Goal: Register for event/course

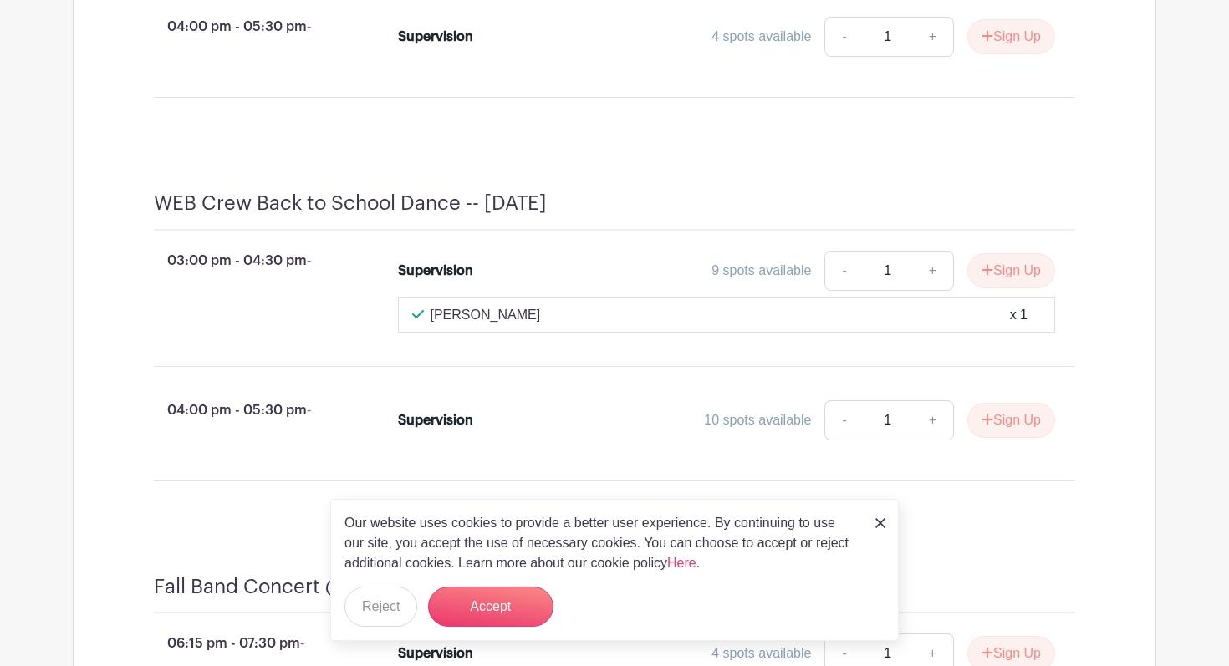
scroll to position [1068, 0]
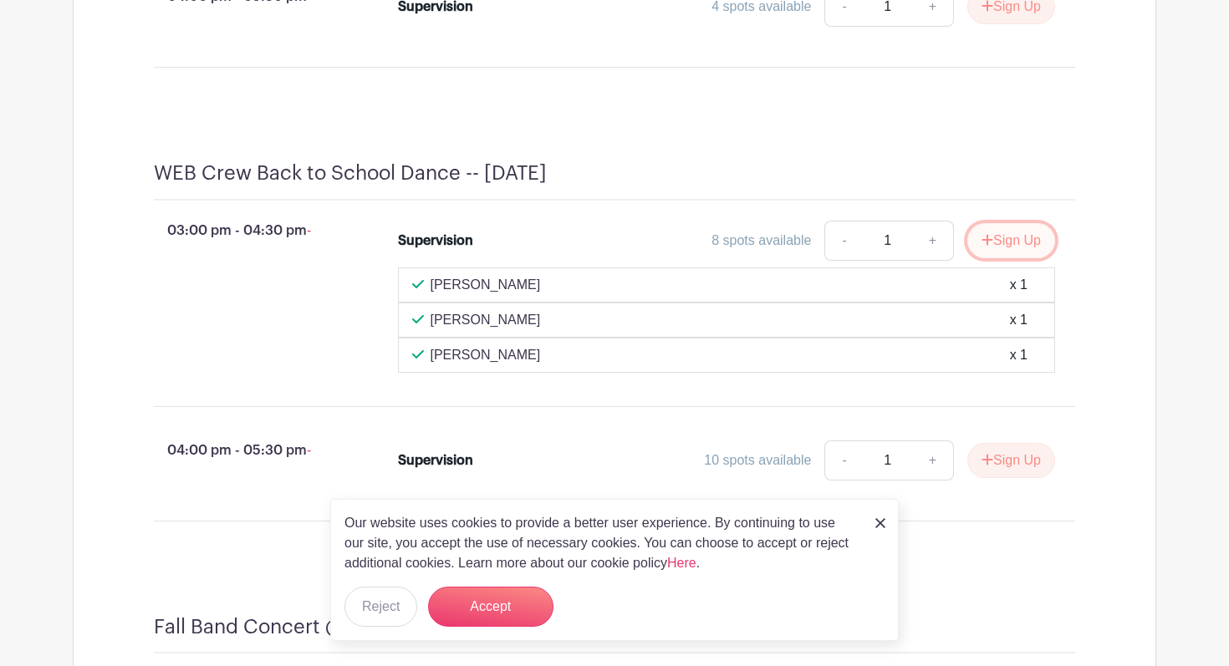
click at [1008, 258] on button "Sign Up" at bounding box center [1011, 240] width 88 height 35
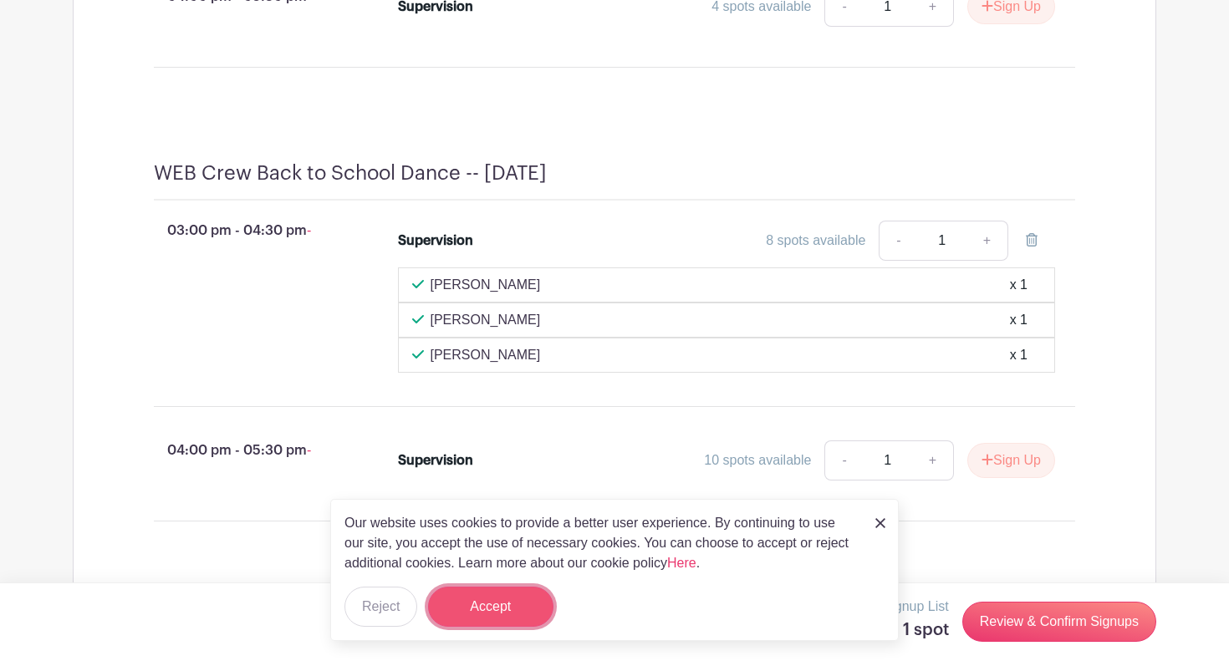
click at [472, 621] on button "Accept" at bounding box center [490, 607] width 125 height 40
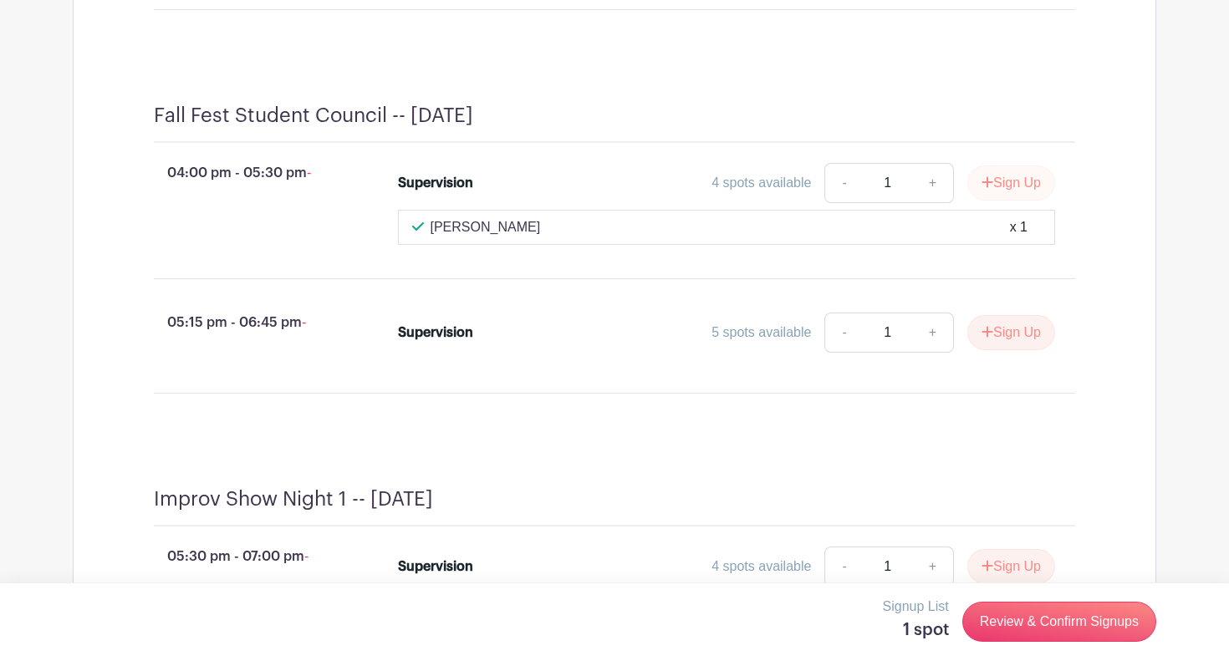
scroll to position [2229, 0]
click at [1027, 201] on button "Sign Up" at bounding box center [1011, 182] width 88 height 35
click at [1060, 613] on link "Review & Confirm Signups" at bounding box center [1059, 622] width 194 height 40
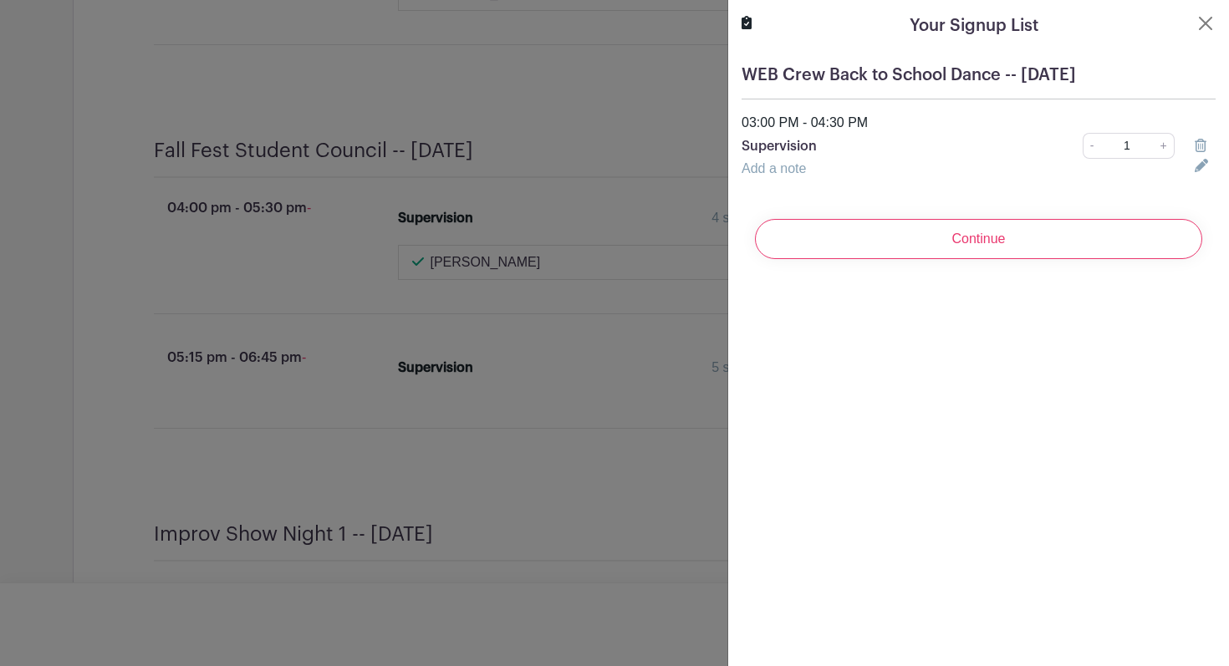
scroll to position [2259, 0]
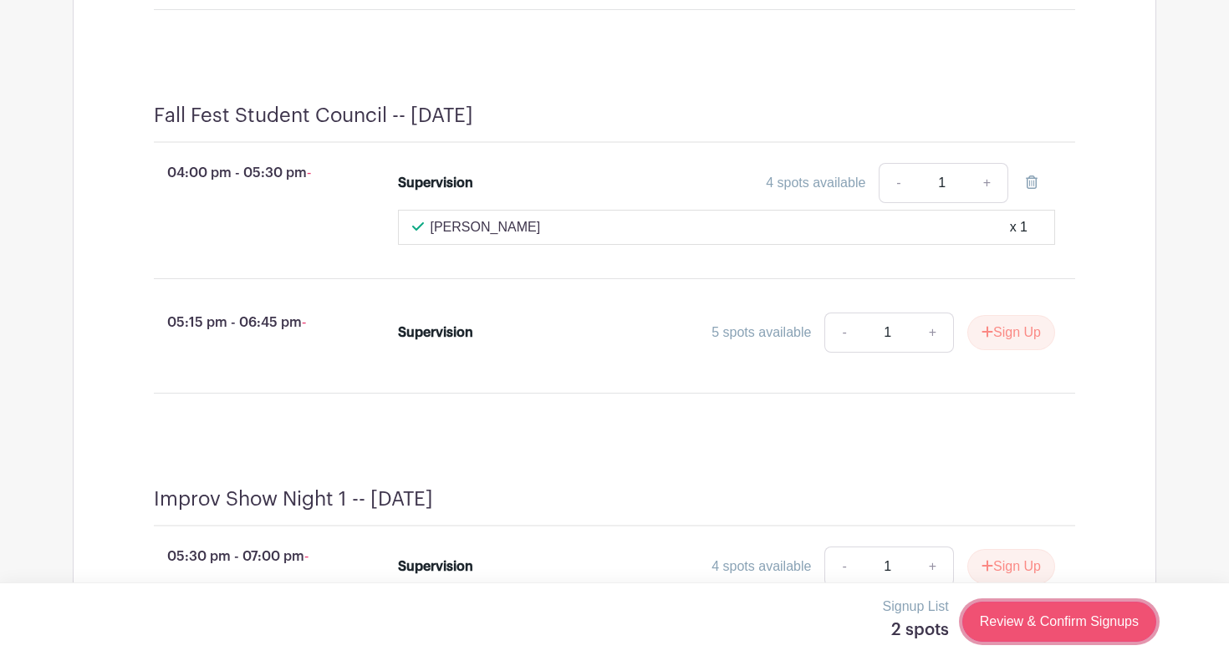
click at [1010, 617] on link "Review & Confirm Signups" at bounding box center [1059, 622] width 194 height 40
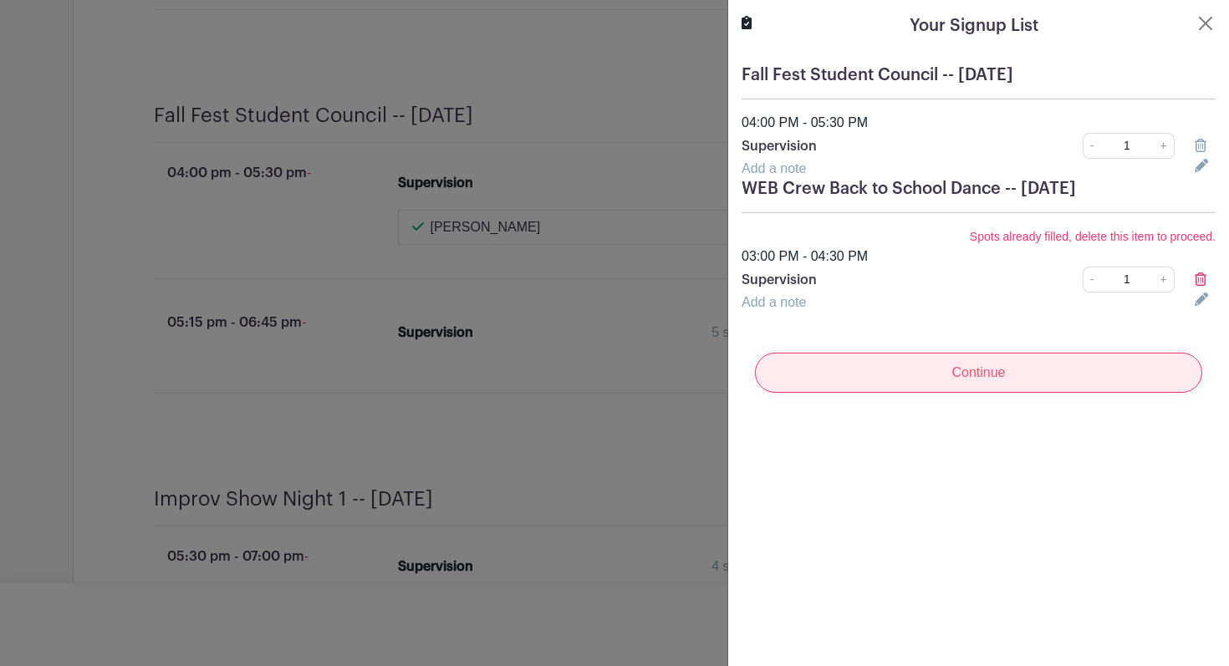
click at [1000, 369] on input "Continue" at bounding box center [978, 373] width 447 height 40
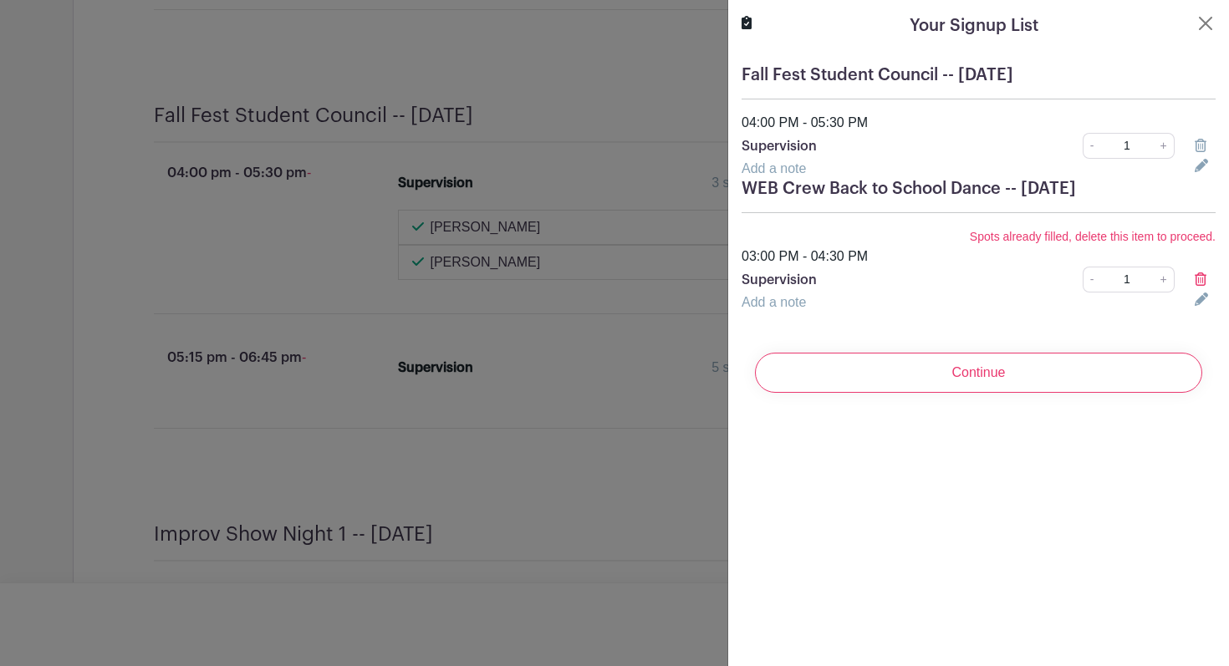
click at [1047, 447] on div "Your Signup List Fall Fest Student Council -- [DATE] 04:00 PM - 05:30 PM Superv…" at bounding box center [977, 333] width 501 height 666
click at [1198, 278] on icon at bounding box center [1200, 278] width 12 height 13
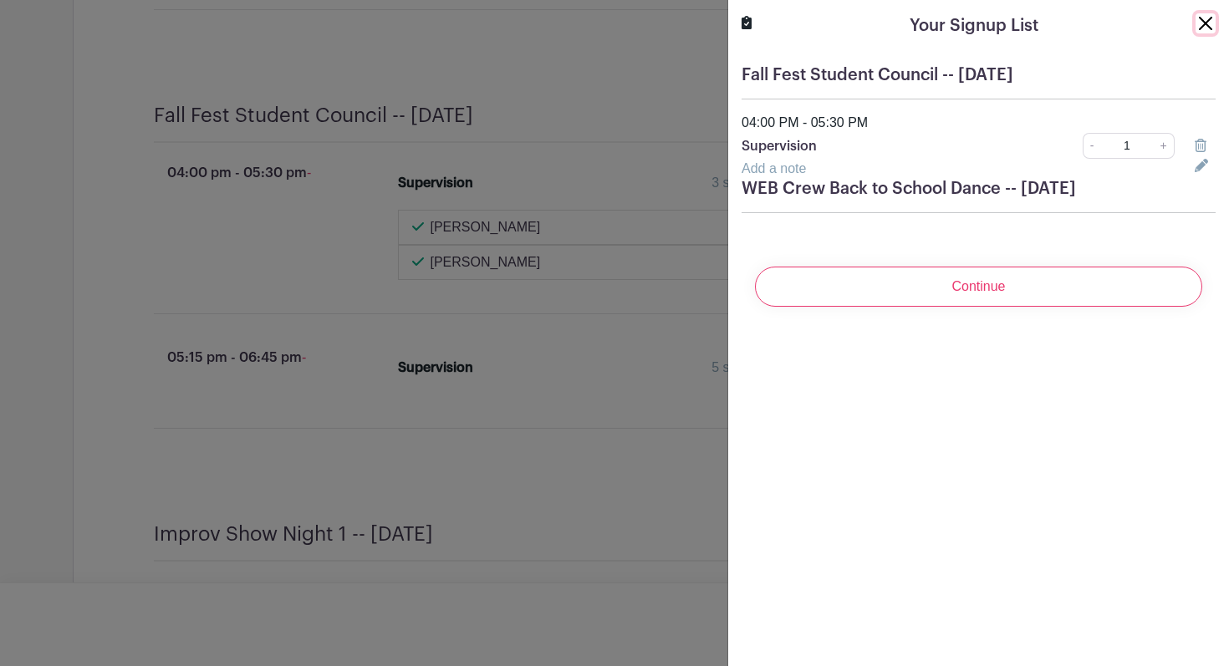
click at [1203, 22] on button "Close" at bounding box center [1205, 23] width 20 height 20
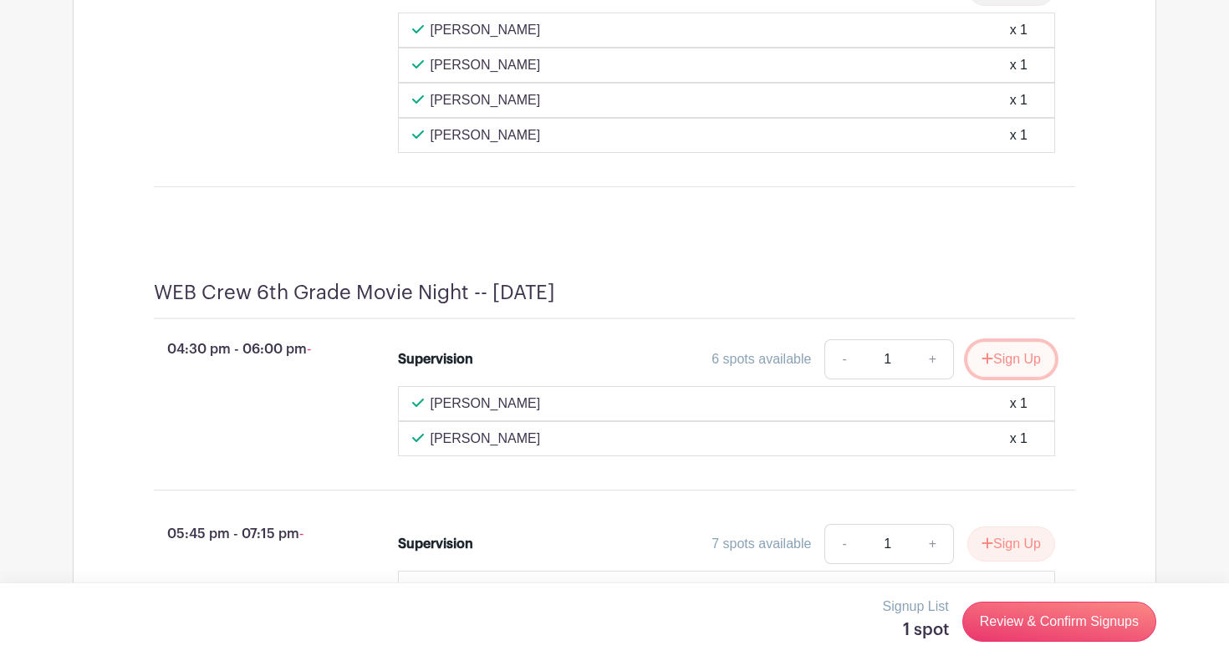
scroll to position [3549, 0]
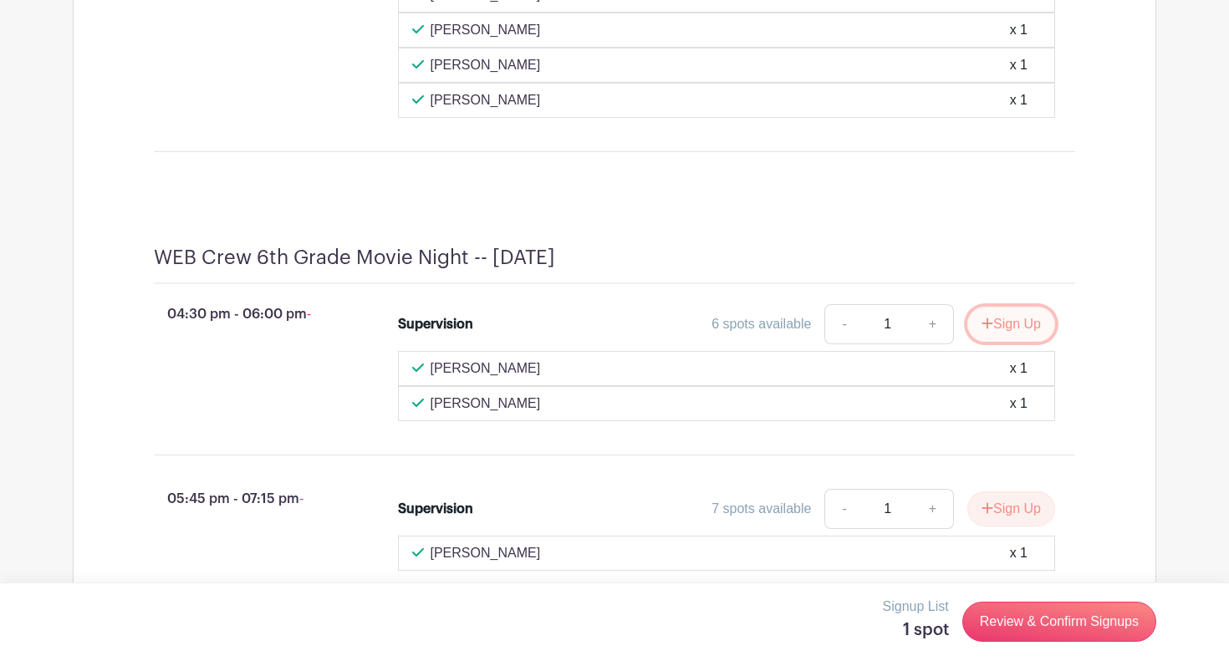
click at [1010, 342] on button "Sign Up" at bounding box center [1011, 324] width 88 height 35
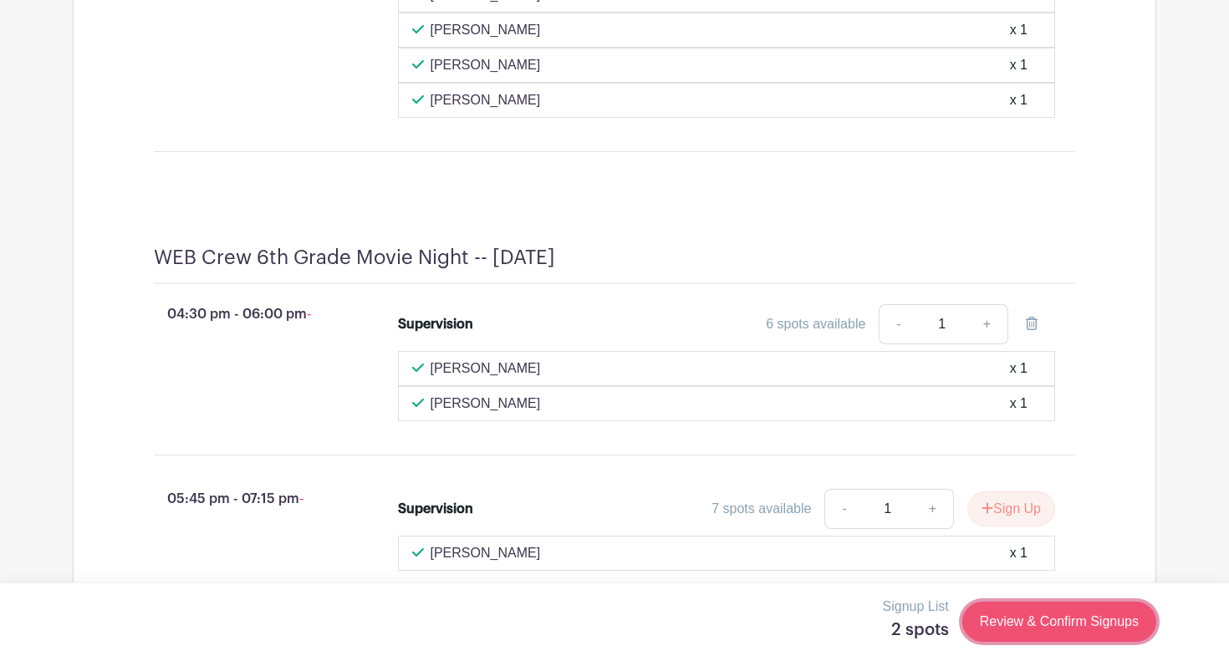
click at [1030, 614] on link "Review & Confirm Signups" at bounding box center [1059, 622] width 194 height 40
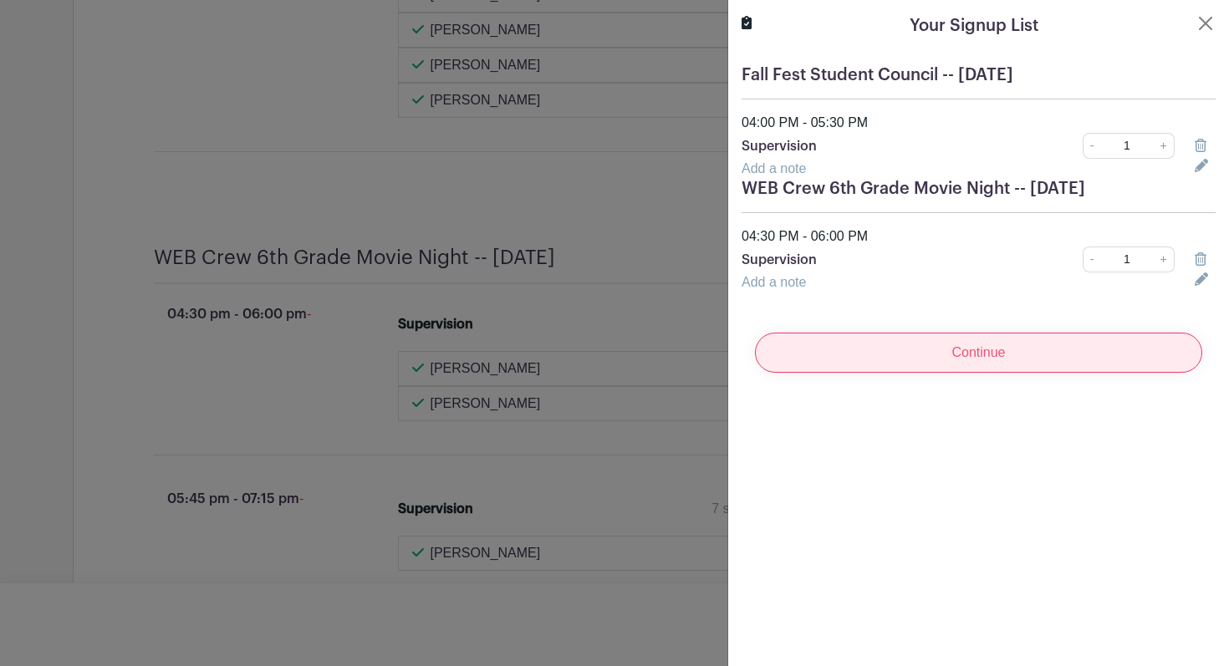
click at [1041, 352] on input "Continue" at bounding box center [978, 353] width 447 height 40
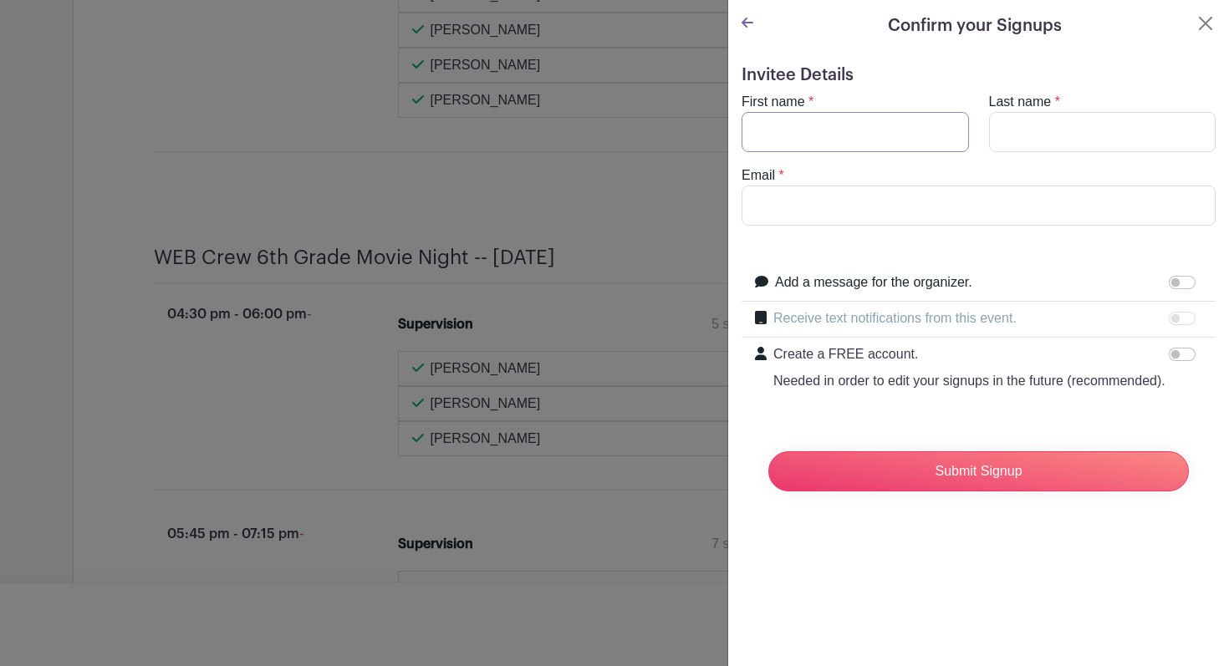
click at [796, 130] on input "First name" at bounding box center [854, 132] width 227 height 40
type input "[PERSON_NAME]"
click at [894, 204] on input "[EMAIL_ADDRESS][DOMAIN_NAME]" at bounding box center [978, 206] width 474 height 40
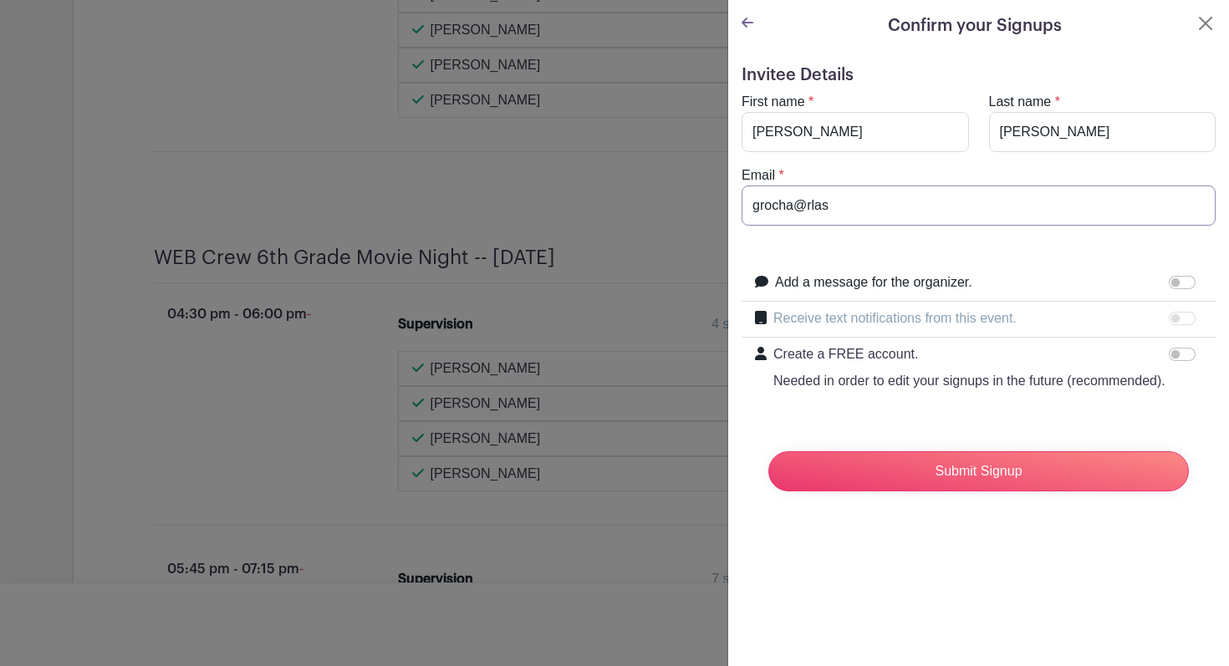
scroll to position [3689, 0]
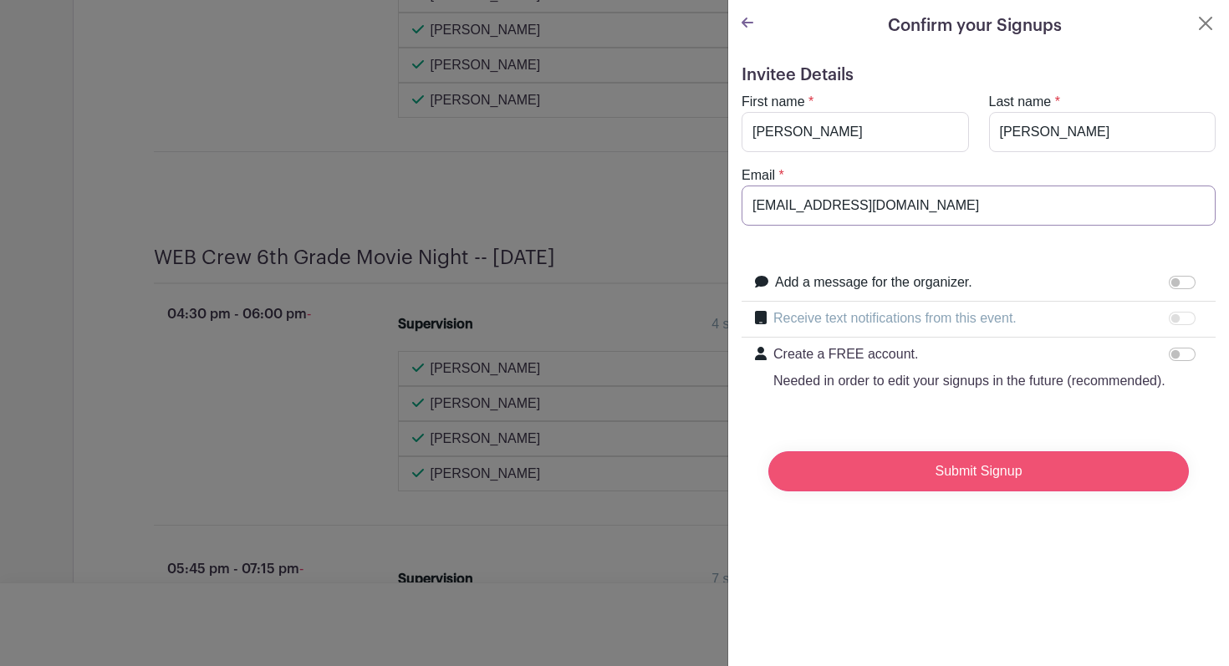
type input "[EMAIL_ADDRESS][DOMAIN_NAME]"
click at [1014, 475] on input "Submit Signup" at bounding box center [978, 471] width 420 height 40
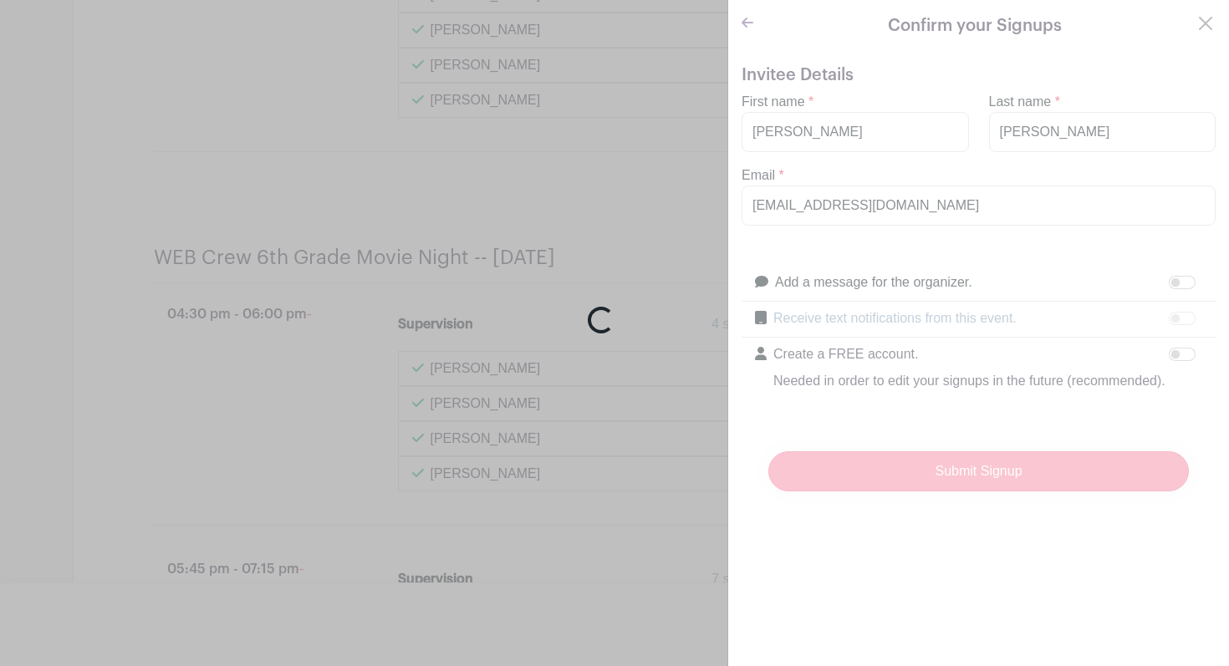
scroll to position [3724, 0]
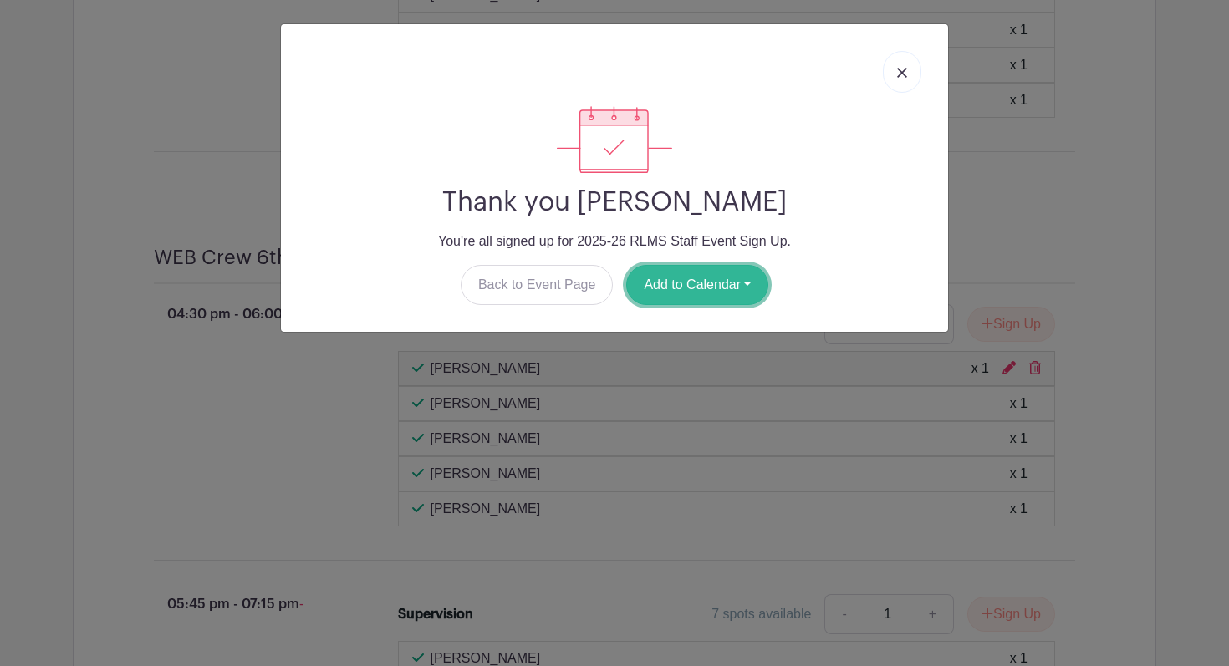
click at [712, 302] on button "Add to Calendar" at bounding box center [697, 285] width 142 height 40
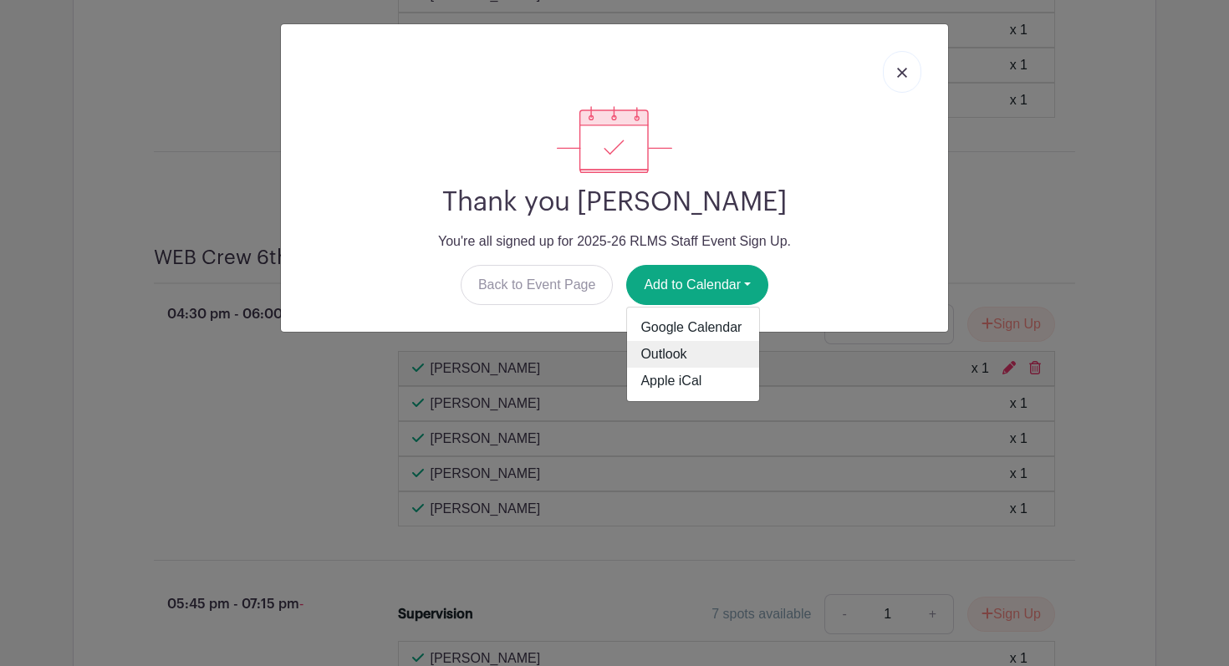
click at [690, 352] on link "Outlook" at bounding box center [693, 354] width 132 height 27
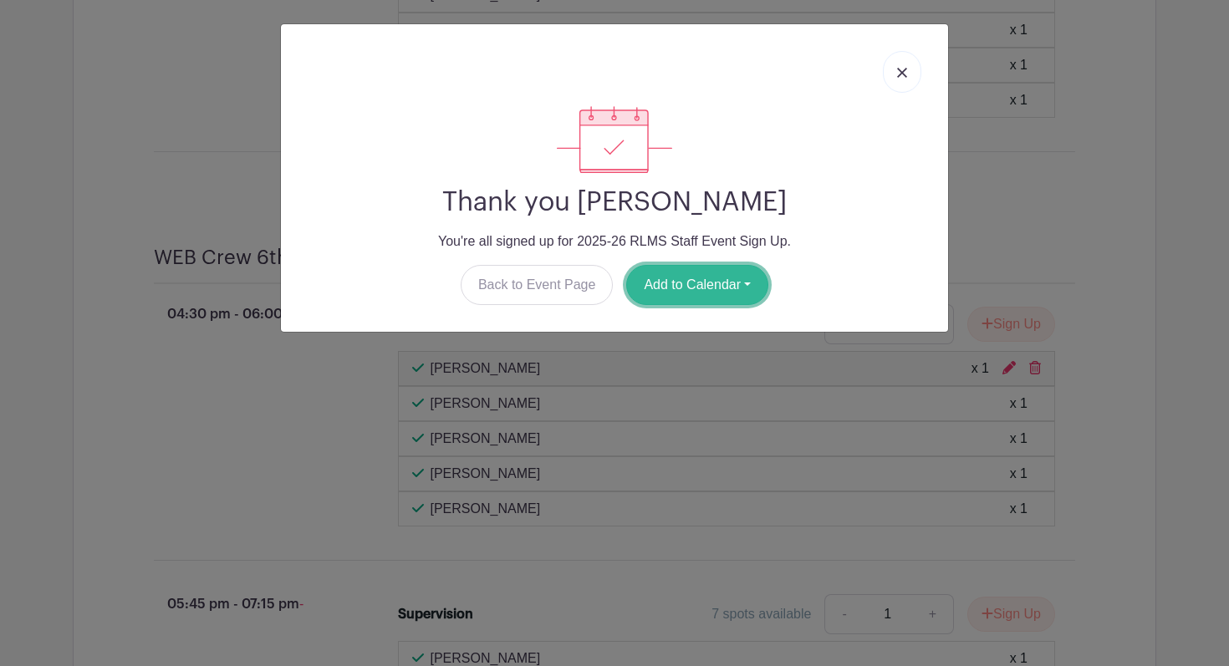
click at [694, 291] on button "Add to Calendar" at bounding box center [697, 285] width 142 height 40
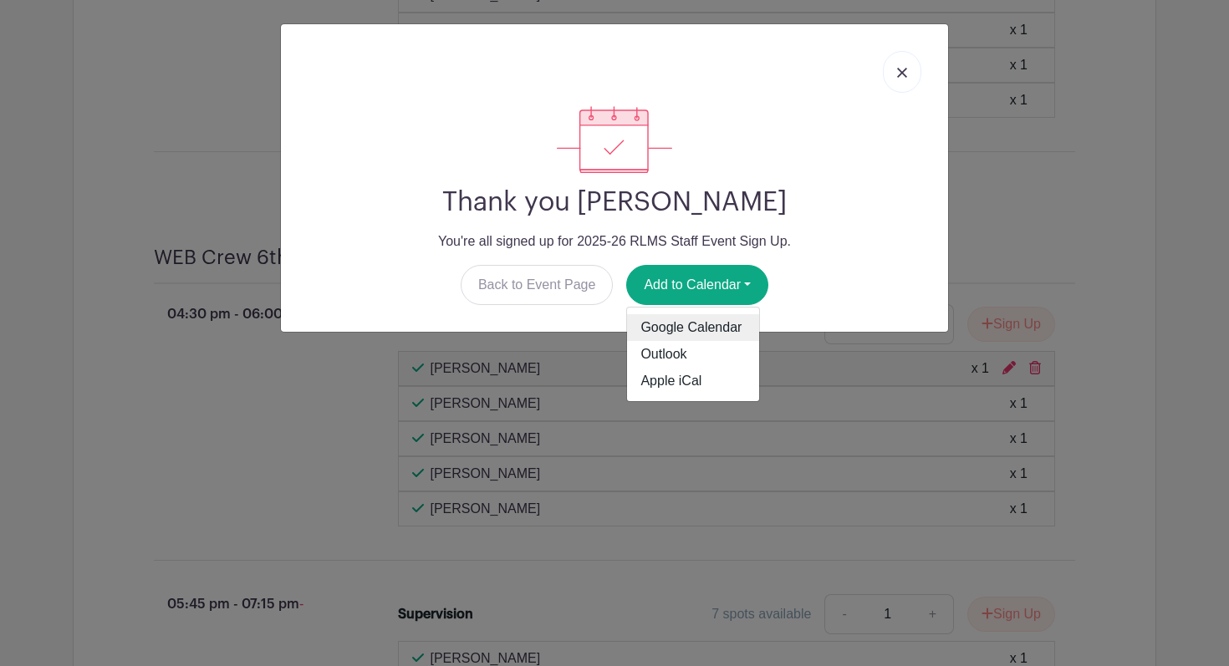
click at [706, 328] on link "Google Calendar" at bounding box center [693, 327] width 132 height 27
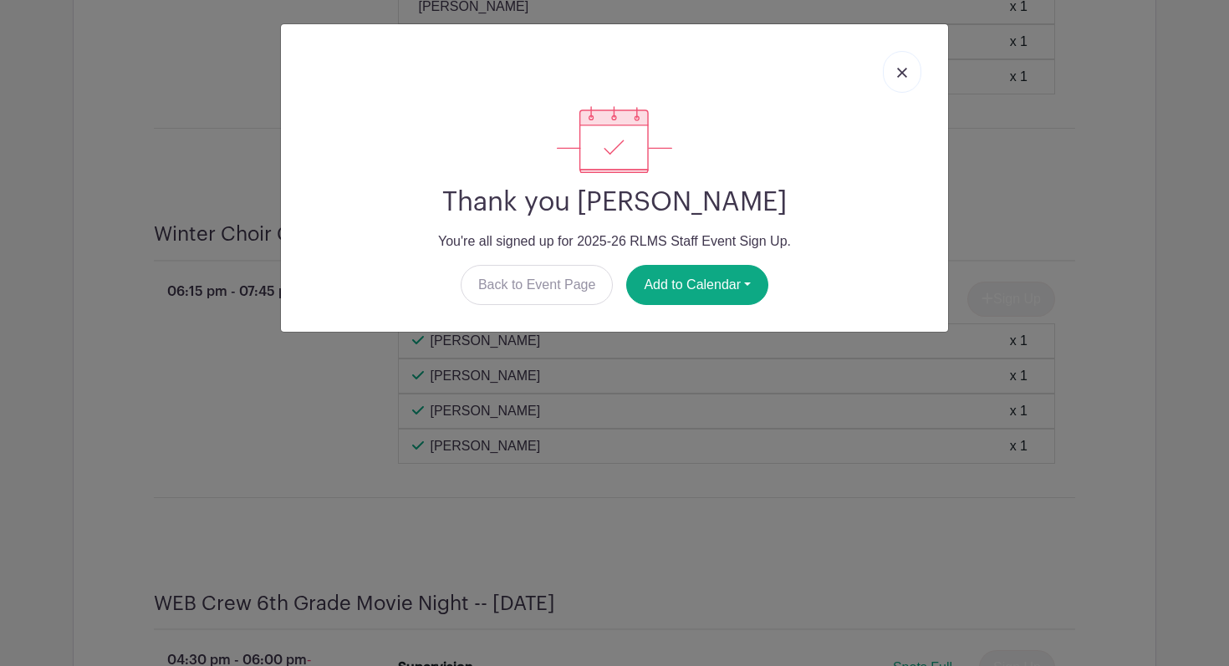
scroll to position [4070, 0]
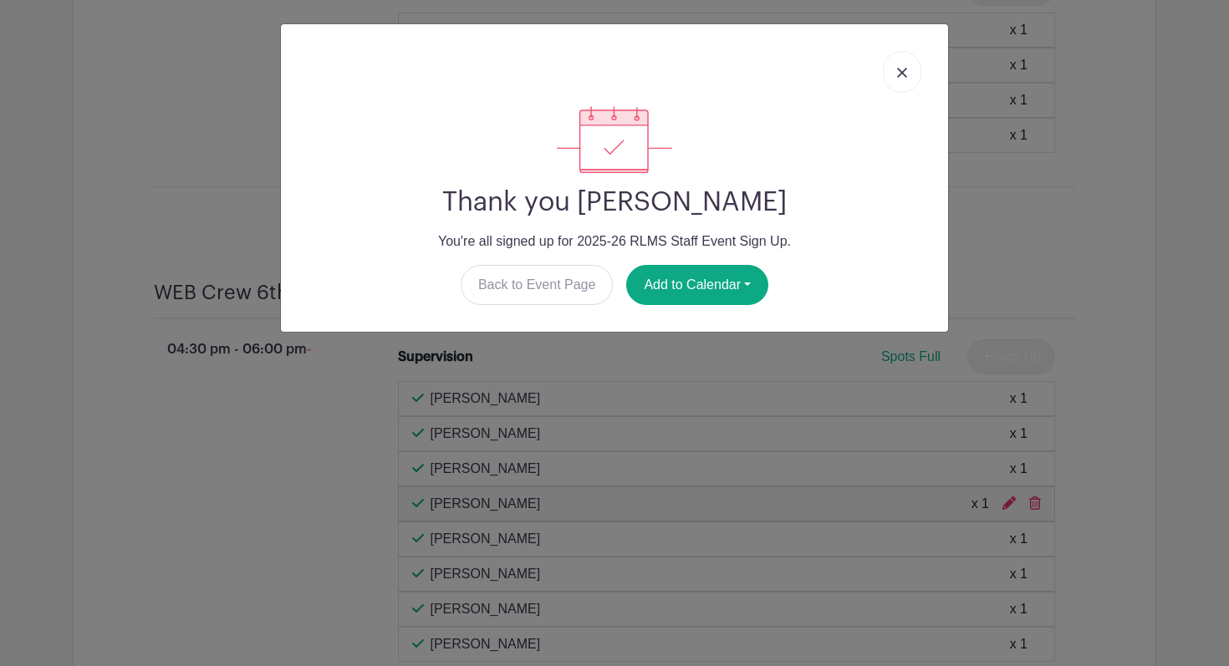
click at [897, 74] on img at bounding box center [902, 73] width 10 height 10
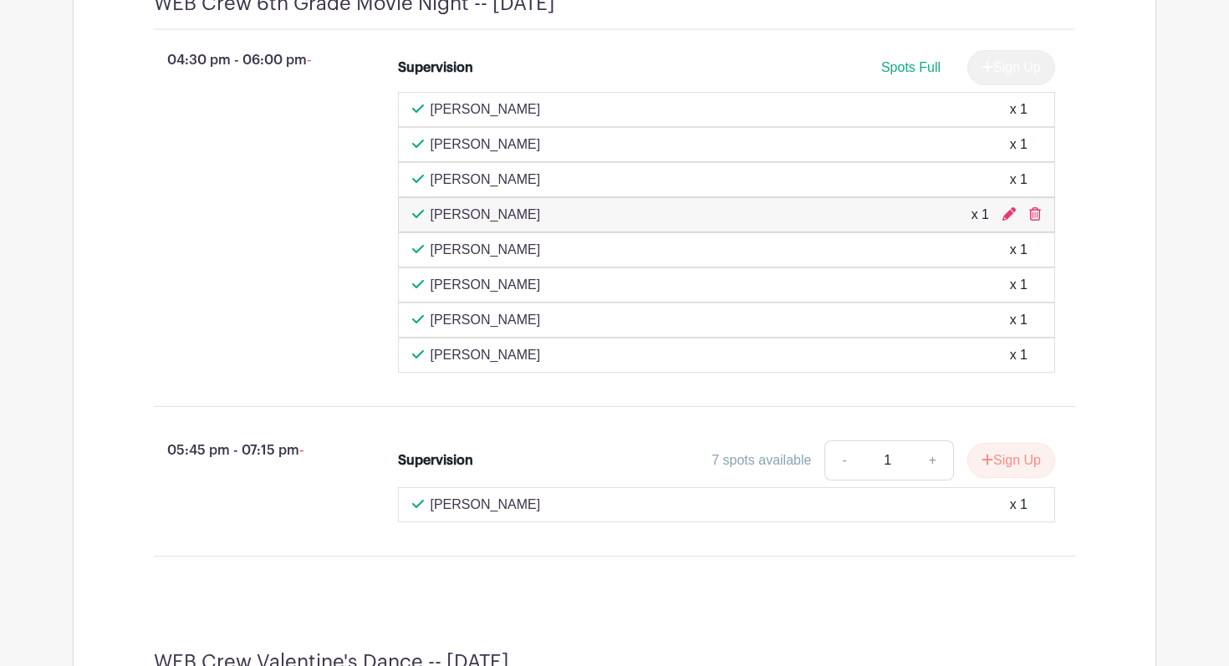
scroll to position [4054, 0]
